Goal: Contribute content: Contribute content

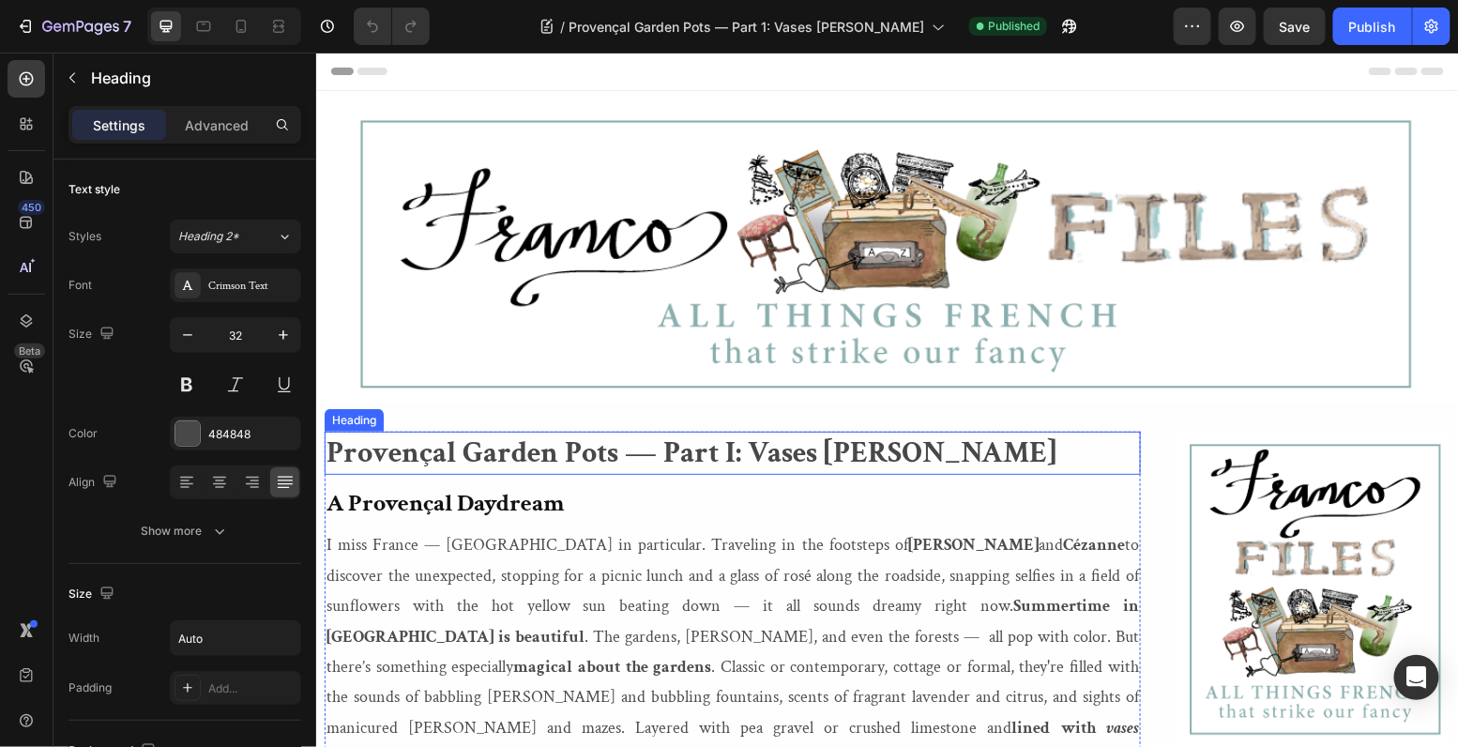
click at [730, 448] on strong "Provençal Garden Pots — Part I: Vases [PERSON_NAME]" at bounding box center [691, 452] width 730 height 38
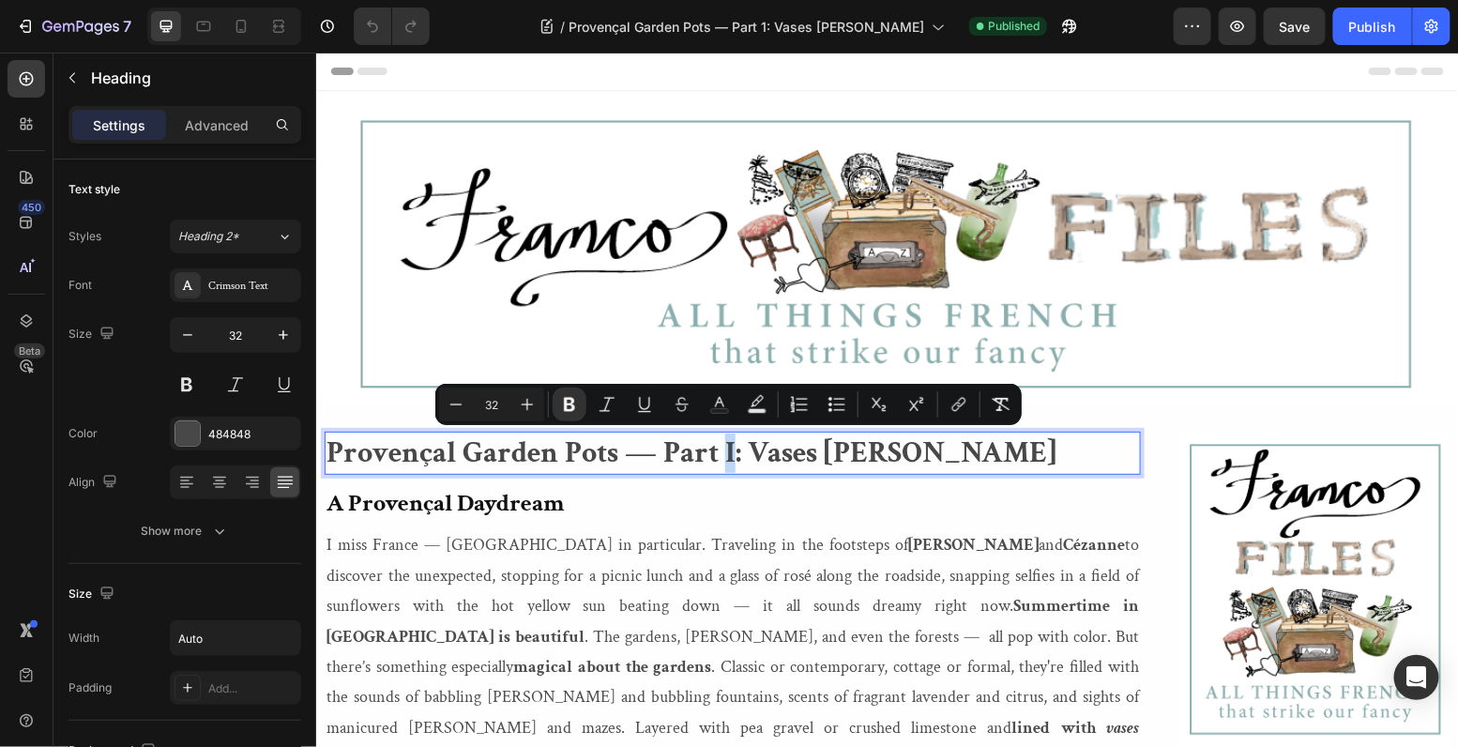
click at [724, 449] on strong "Provençal Garden Pots — Part I: Vases [PERSON_NAME]" at bounding box center [691, 452] width 730 height 38
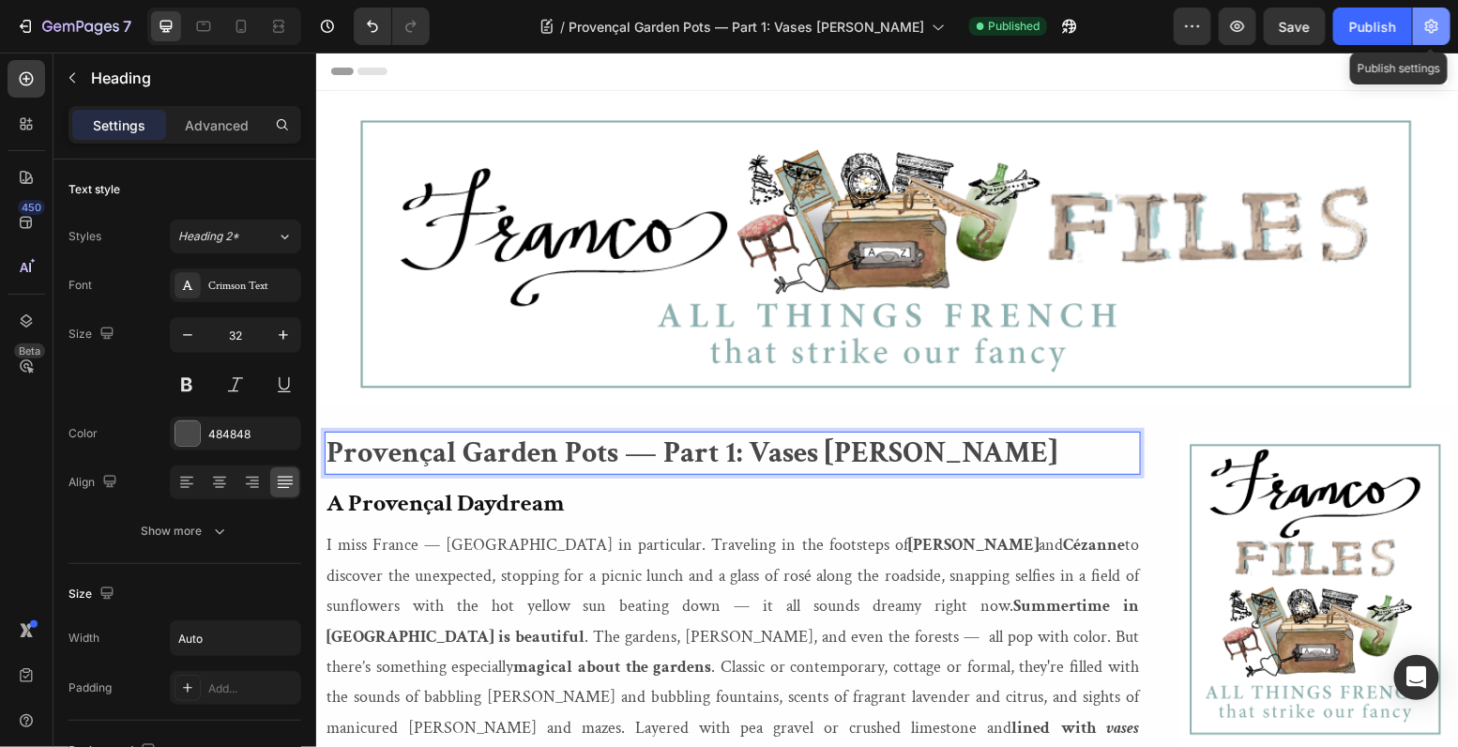
click at [1435, 27] on icon "button" at bounding box center [1432, 26] width 19 height 19
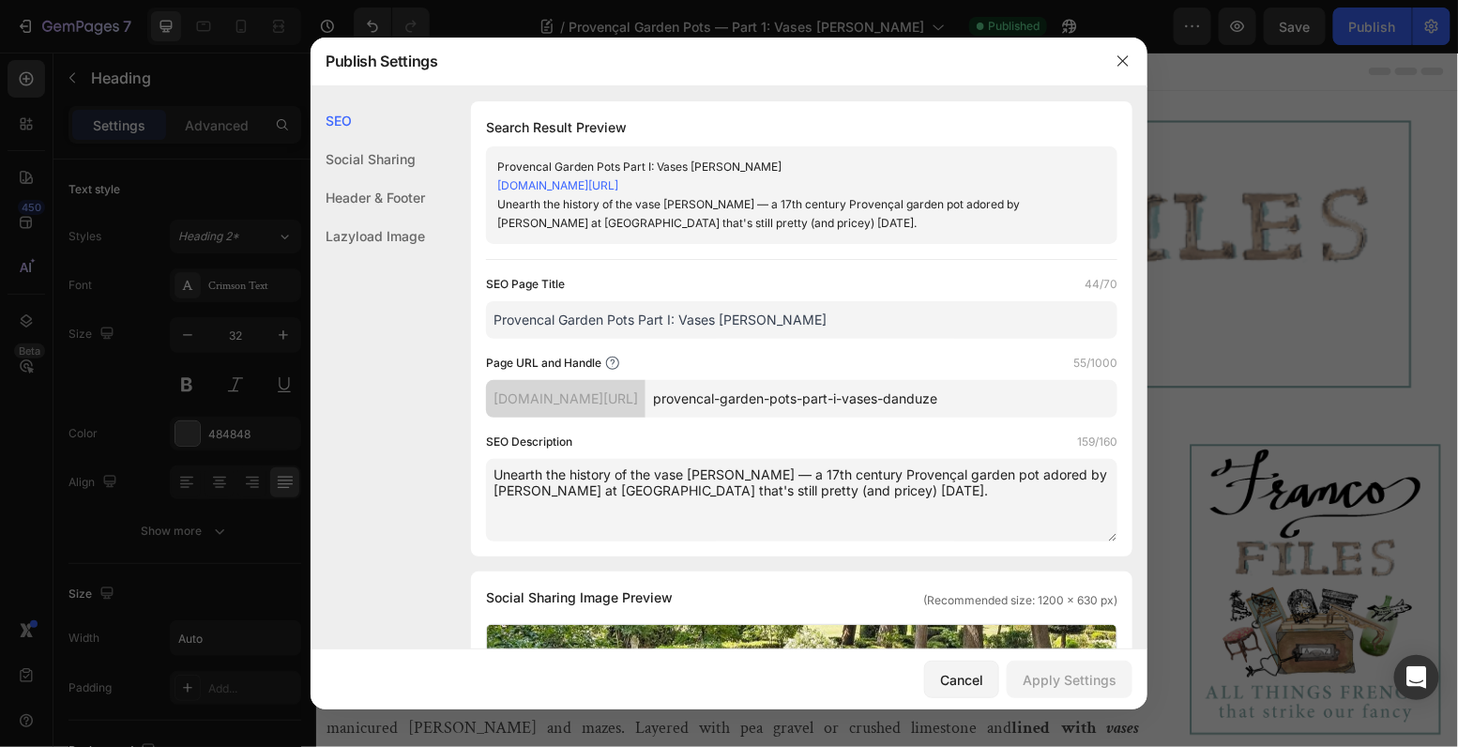
click at [1037, 396] on input "provencal-garden-pots-part-i-vases-danduze" at bounding box center [882, 399] width 472 height 38
type input "provencal-garden-pots-part-1-vases-danduze"
click at [666, 318] on input "Provencal Garden Pots Part I: Vases [PERSON_NAME]" at bounding box center [802, 320] width 632 height 38
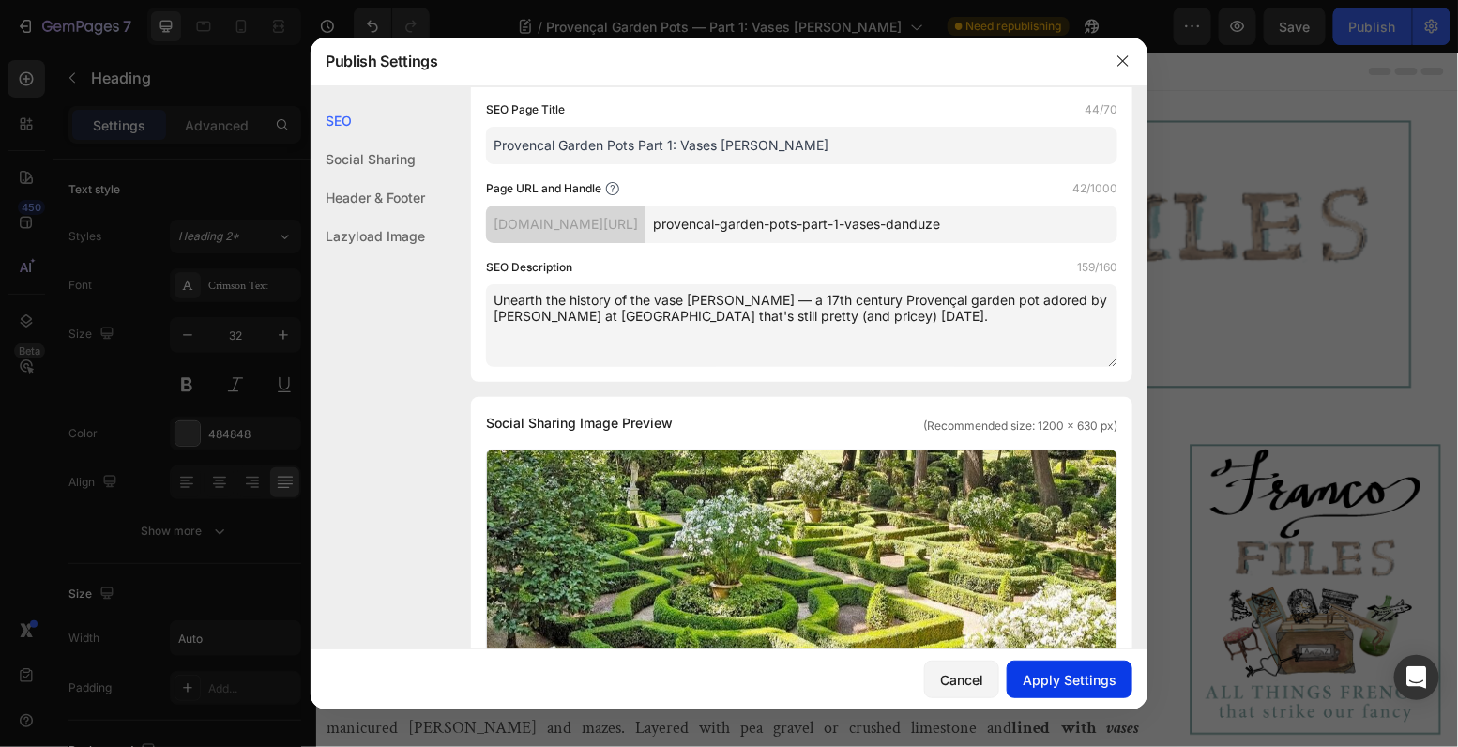
type input "Provencal Garden Pots Part 1: Vases [PERSON_NAME]"
click at [1060, 679] on div "Apply Settings" at bounding box center [1070, 680] width 94 height 20
click at [1122, 56] on icon "button" at bounding box center [1123, 60] width 15 height 15
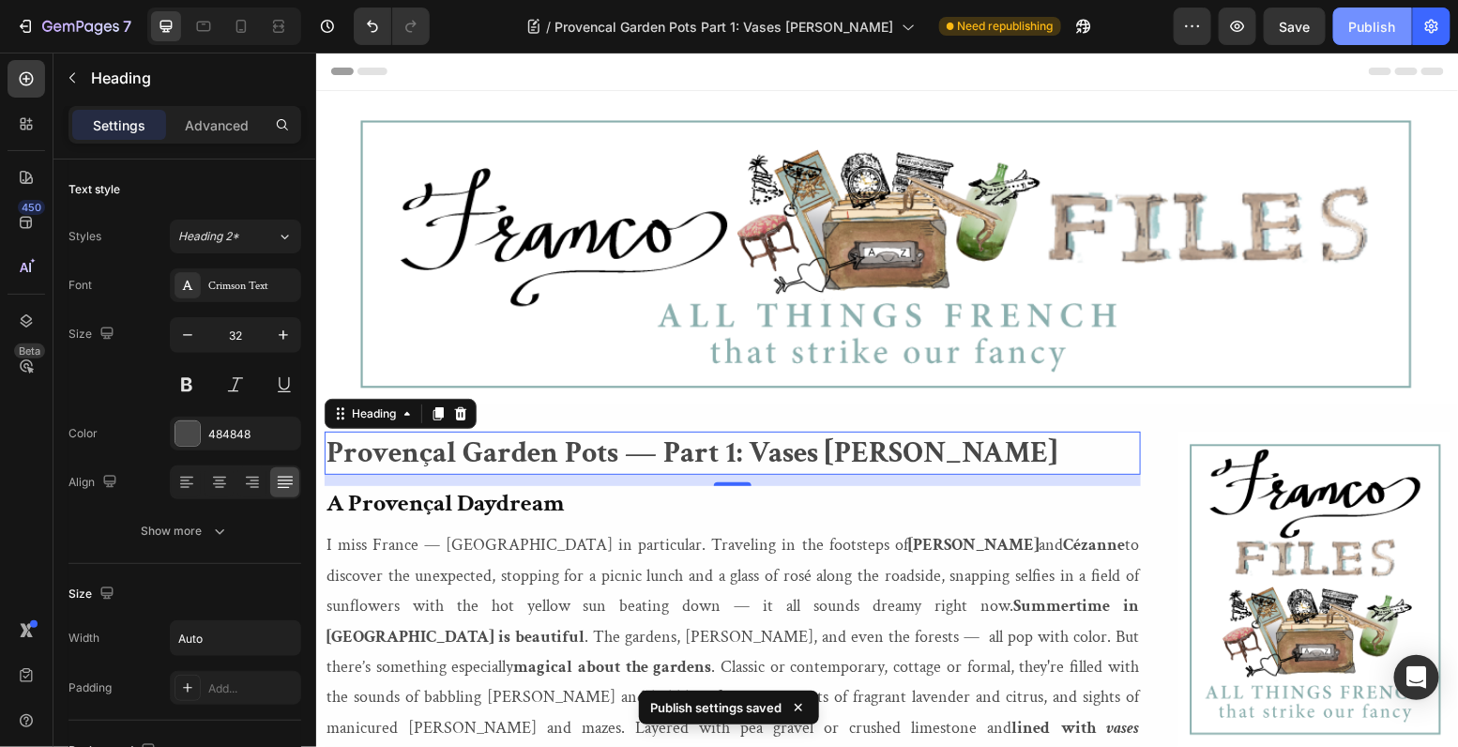
click at [1369, 22] on div "Publish" at bounding box center [1372, 27] width 47 height 20
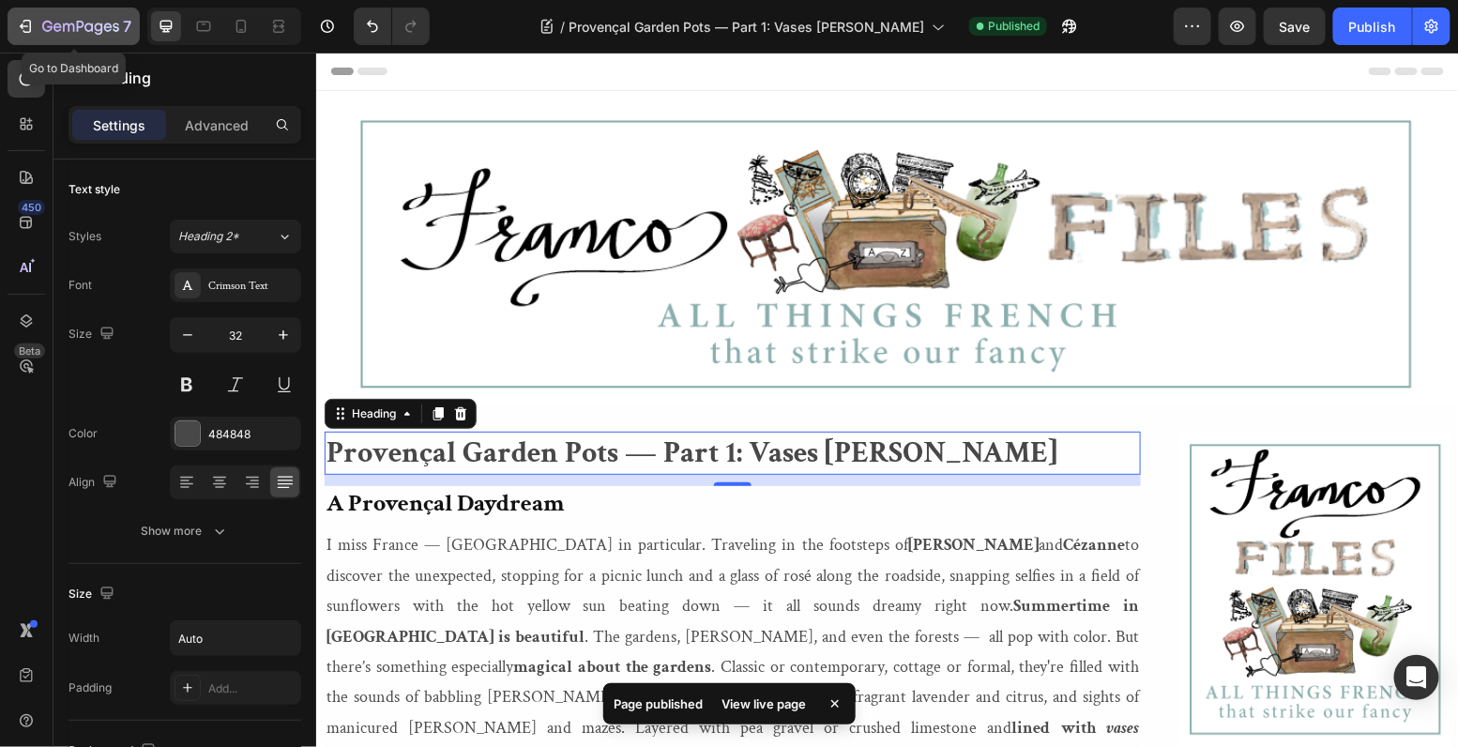
click at [27, 25] on icon "button" at bounding box center [25, 26] width 19 height 19
